Goal: Find specific page/section: Find specific page/section

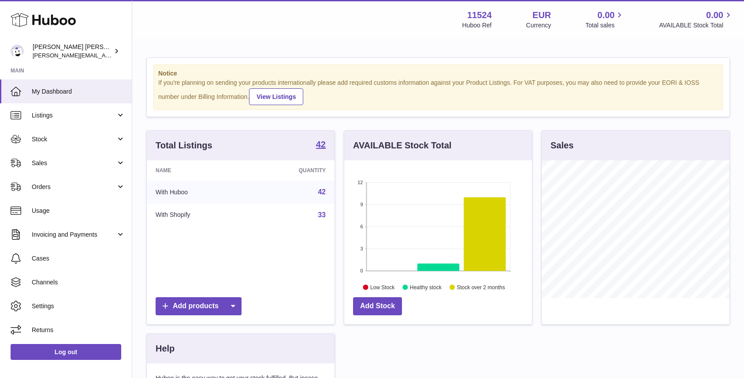
scroll to position [138, 188]
click at [71, 141] on span "Stock" at bounding box center [74, 139] width 84 height 8
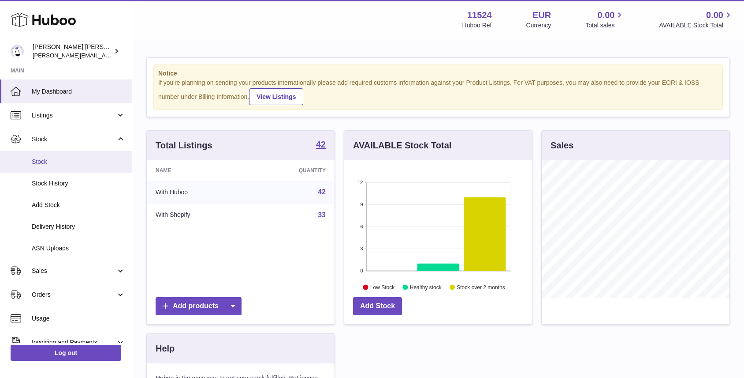
click at [58, 164] on span "Stock" at bounding box center [78, 161] width 93 height 8
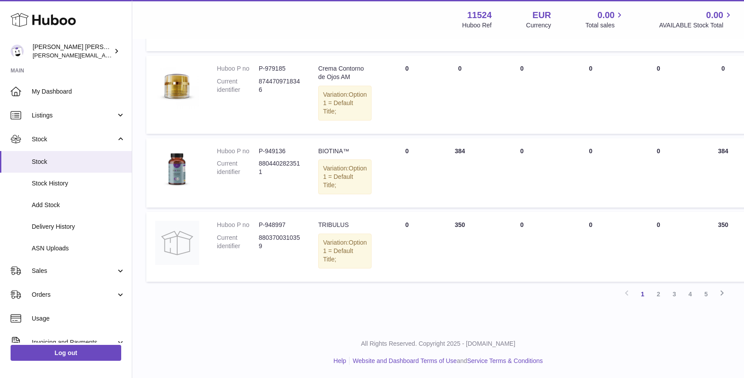
scroll to position [723, 0]
click at [267, 167] on dd "8804402823511" at bounding box center [280, 167] width 42 height 17
click at [260, 167] on dd "8804402823511" at bounding box center [280, 167] width 42 height 17
drag, startPoint x: 258, startPoint y: 165, endPoint x: 272, endPoint y: 175, distance: 17.3
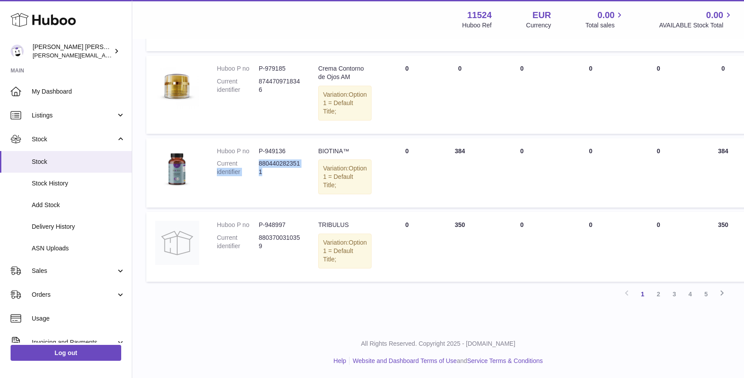
click at [272, 175] on dl "Huboo P no P-949136 Current identifier 8804402823511" at bounding box center [259, 164] width 84 height 34
copy dl "identifier 8804402823511"
click at [268, 153] on dd "P-949136" at bounding box center [280, 151] width 42 height 8
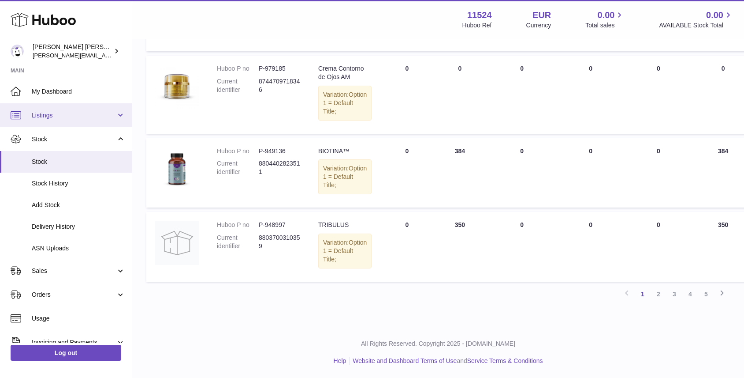
click at [56, 116] on span "Listings" at bounding box center [74, 115] width 84 height 8
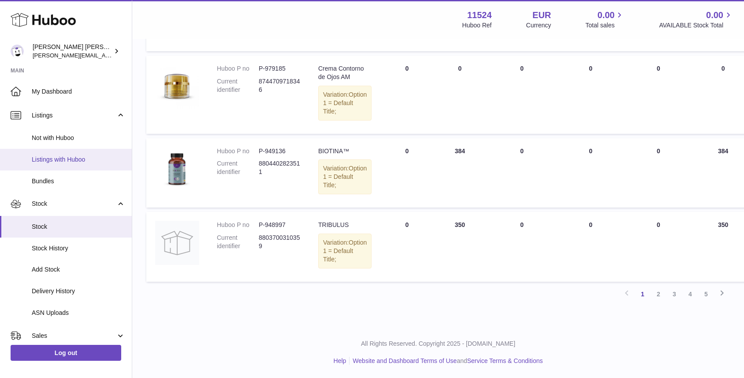
click at [57, 160] on span "Listings with Huboo" at bounding box center [78, 159] width 93 height 8
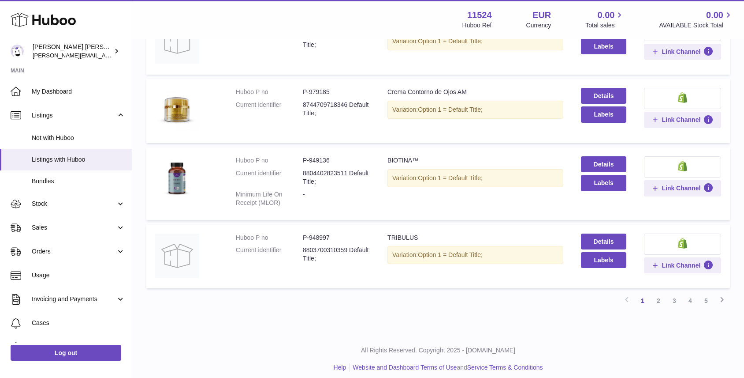
scroll to position [560, 0]
click at [308, 169] on dd "8804402823511 Default Title;" at bounding box center [336, 177] width 67 height 17
copy dd "8804402823511"
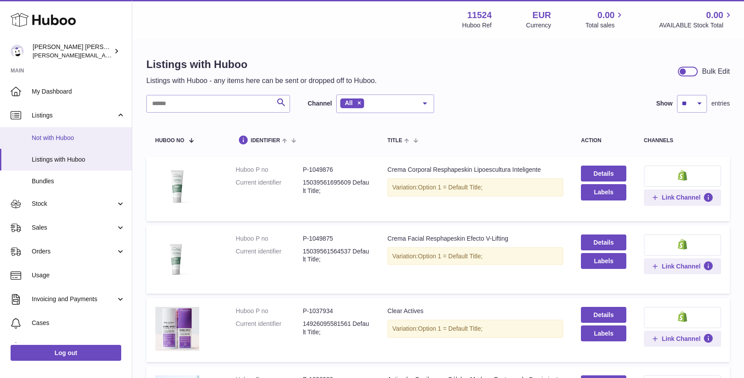
scroll to position [0, 0]
click at [69, 135] on span "Not with Huboo" at bounding box center [78, 138] width 93 height 8
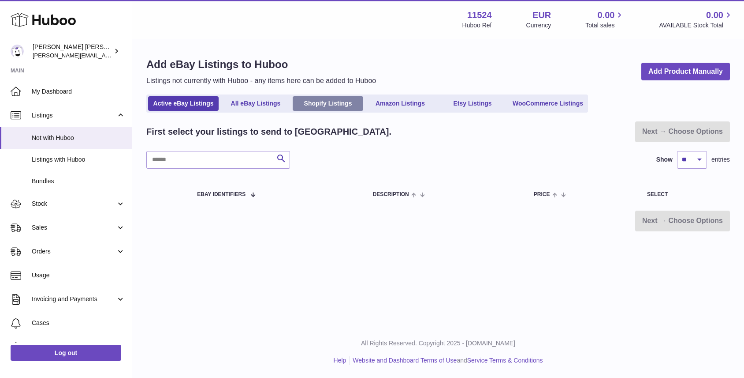
click at [340, 105] on link "Shopify Listings" at bounding box center [328, 103] width 71 height 15
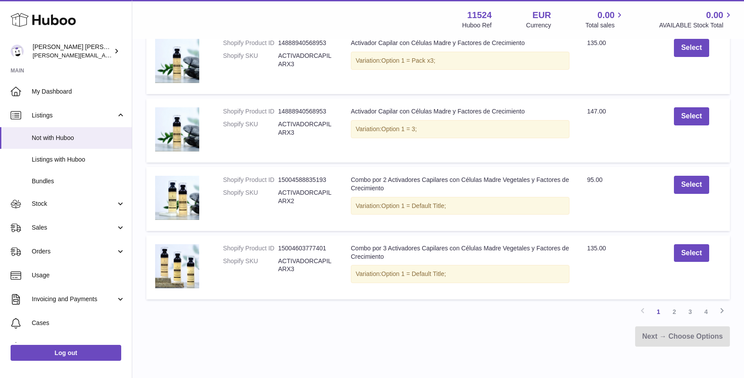
scroll to position [630, 0]
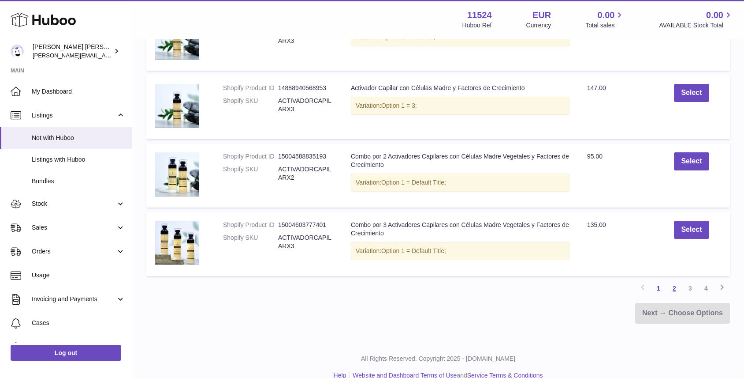
click at [674, 282] on link "2" at bounding box center [675, 288] width 16 height 16
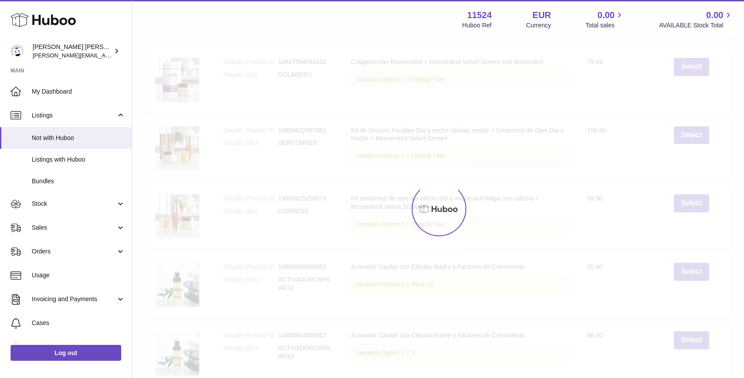
scroll to position [40, 0]
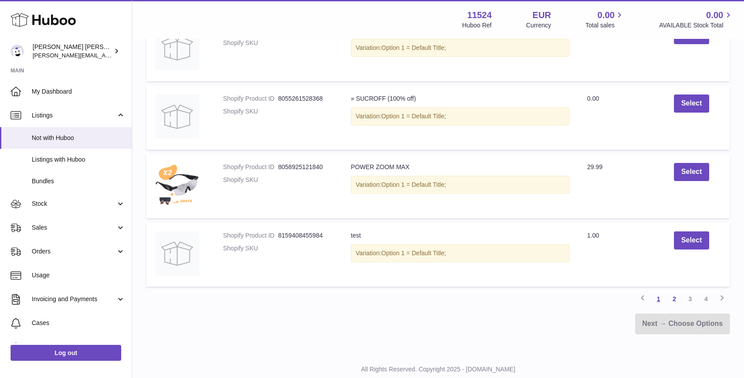
click at [655, 296] on link "1" at bounding box center [659, 299] width 16 height 16
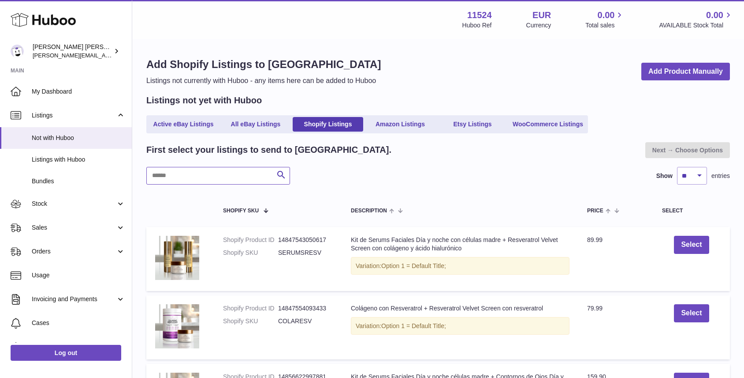
click at [222, 169] on input "text" at bounding box center [218, 176] width 144 height 18
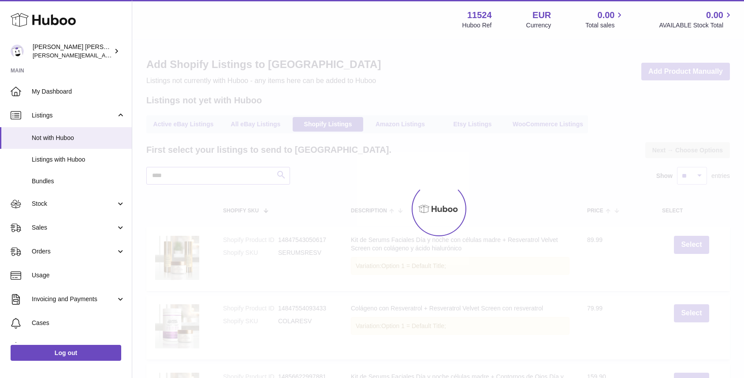
type input "****"
